Goal: Task Accomplishment & Management: Complete application form

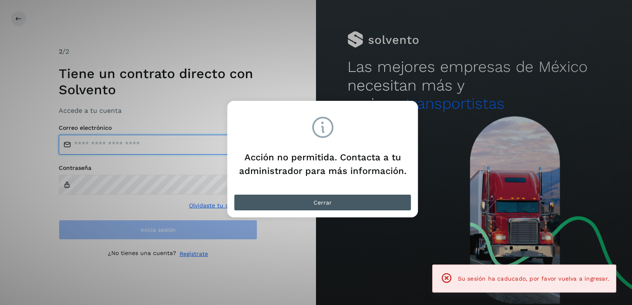
type input "**********"
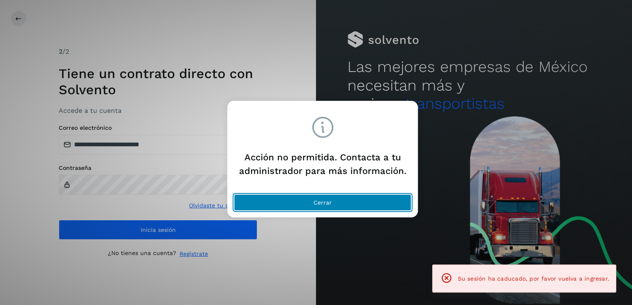
click at [304, 202] on button "Cerrar" at bounding box center [322, 202] width 177 height 17
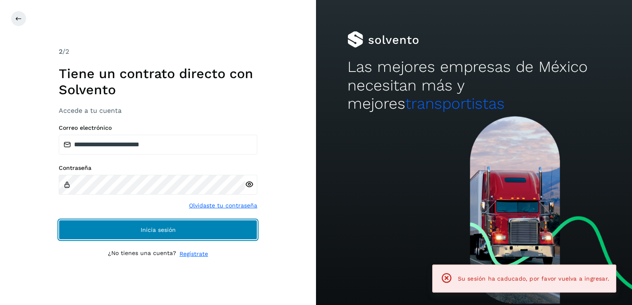
click at [175, 238] on button "Inicia sesión" at bounding box center [158, 230] width 198 height 20
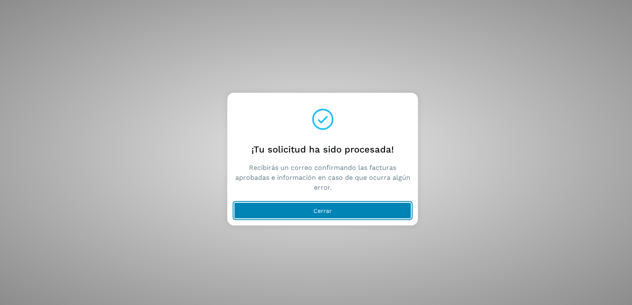
click at [320, 209] on span "Cerrar" at bounding box center [322, 211] width 18 height 6
